Goal: Task Accomplishment & Management: Complete application form

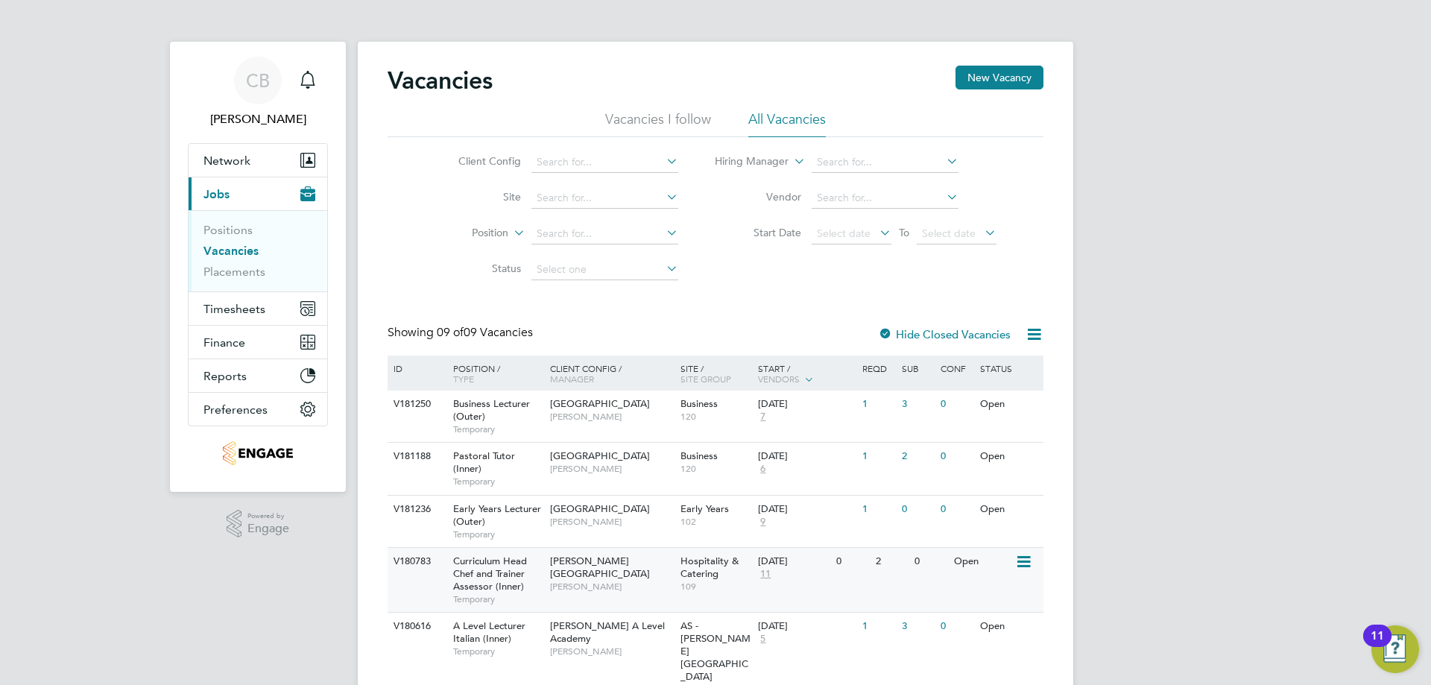
scroll to position [232, 0]
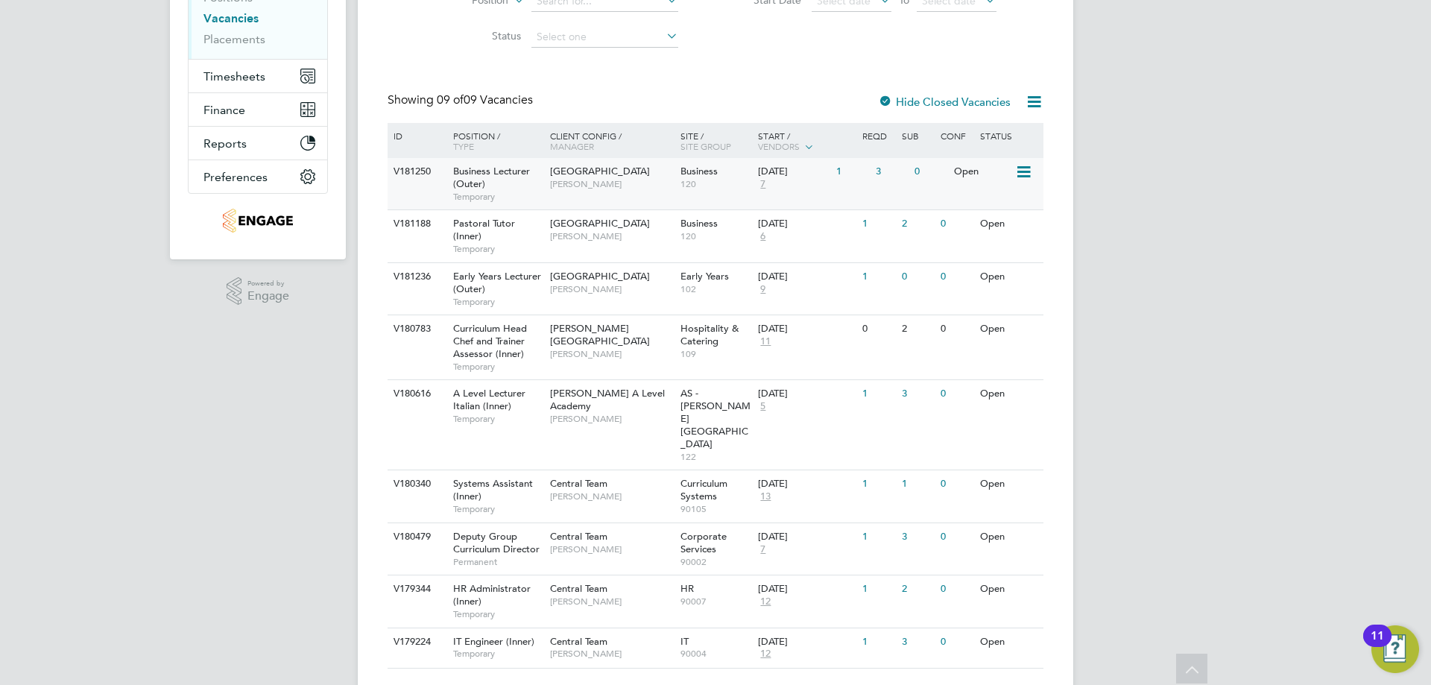
click at [603, 173] on span "[GEOGRAPHIC_DATA]" at bounding box center [600, 171] width 100 height 13
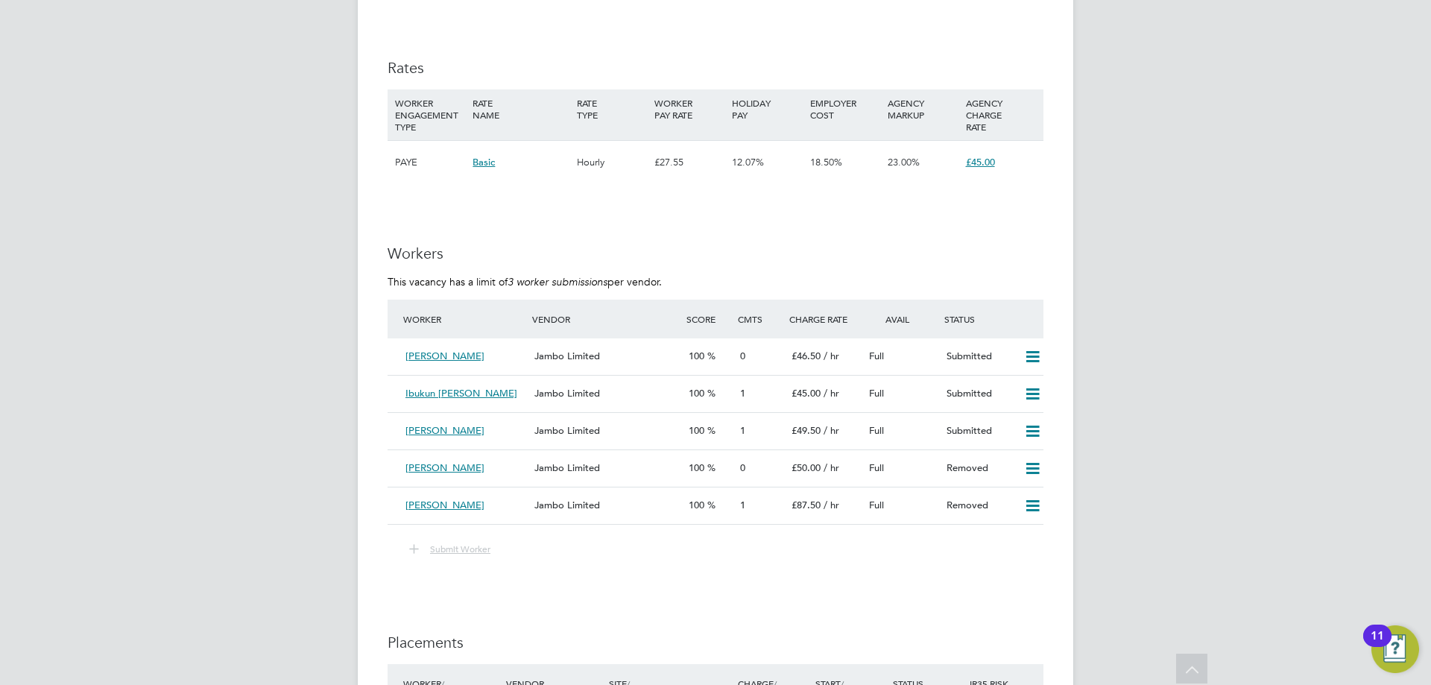
scroll to position [2235, 0]
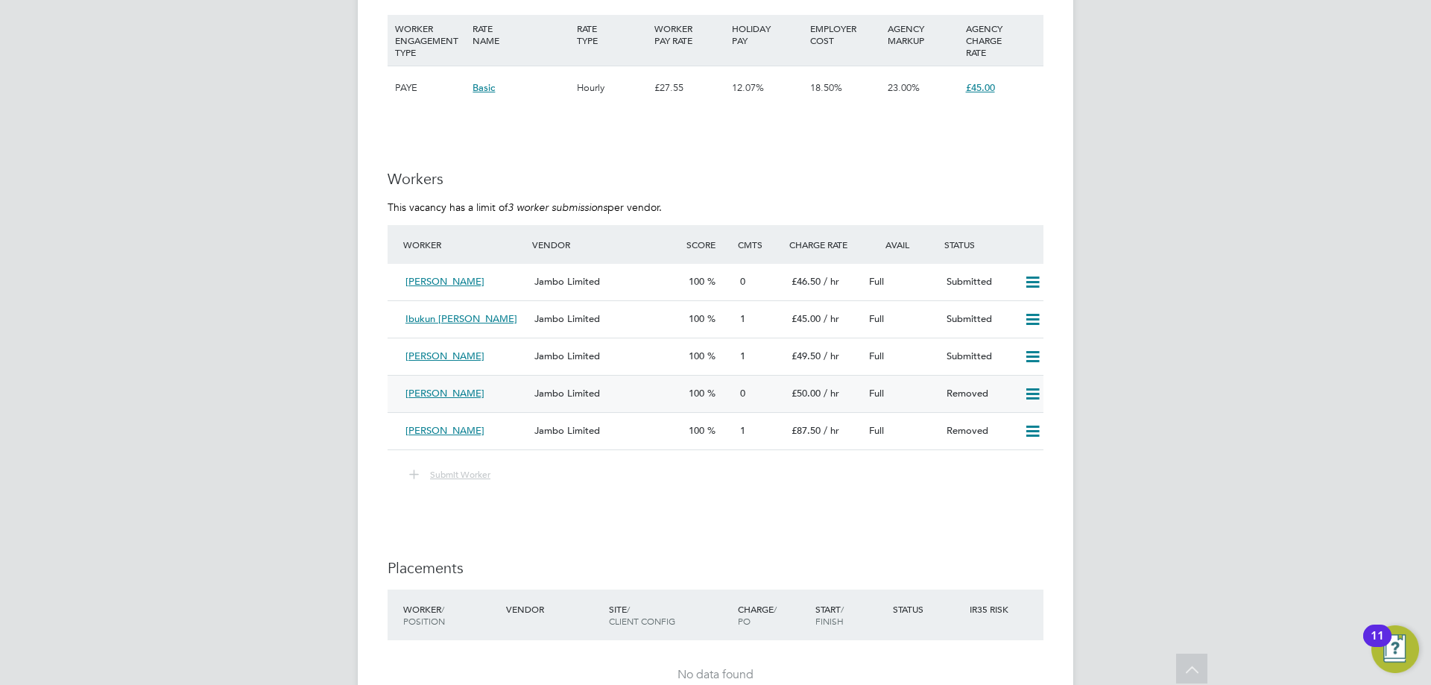
scroll to position [2086, 0]
